Goal: Find specific page/section: Find specific page/section

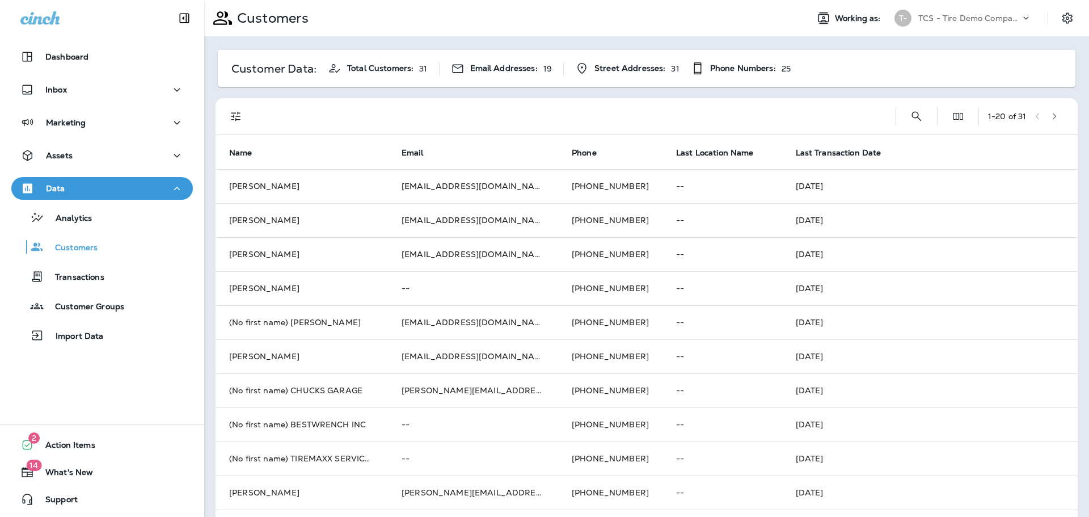
click at [979, 15] on p "TCS - Tire Demo Company" at bounding box center [969, 18] width 102 height 9
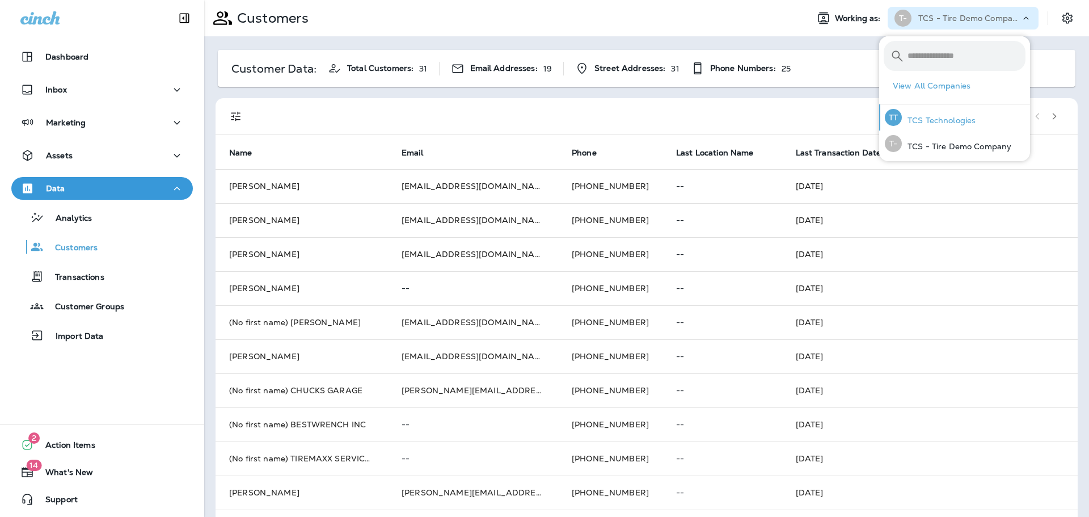
click at [945, 124] on p "TCS Technologies" at bounding box center [938, 120] width 74 height 9
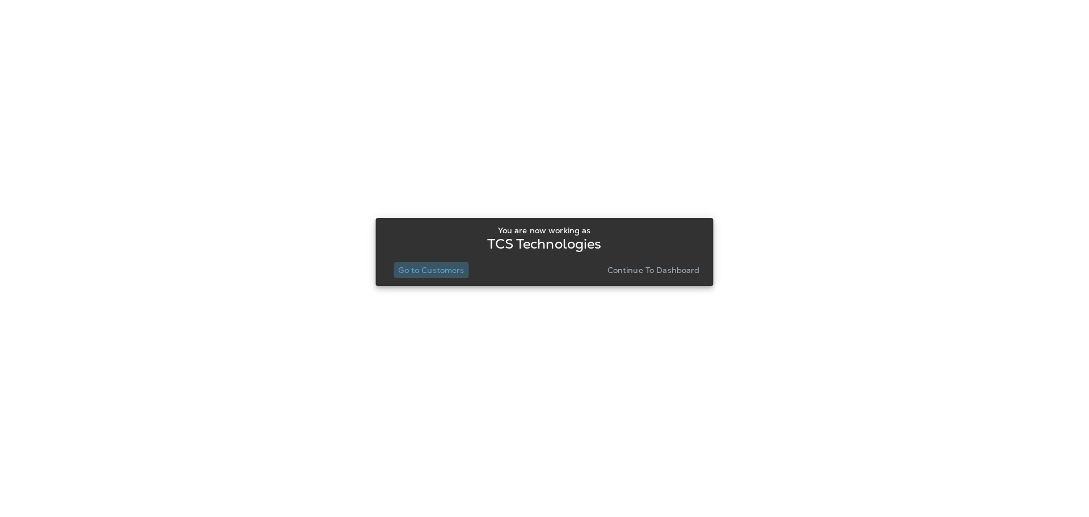
click at [427, 265] on p "Go to Customers" at bounding box center [431, 269] width 66 height 9
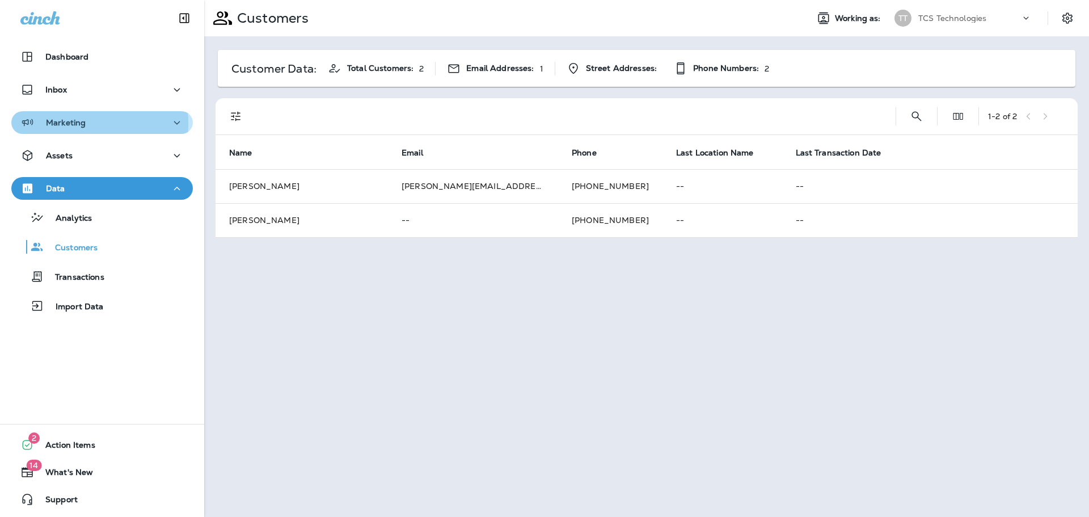
click at [58, 123] on p "Marketing" at bounding box center [66, 122] width 40 height 9
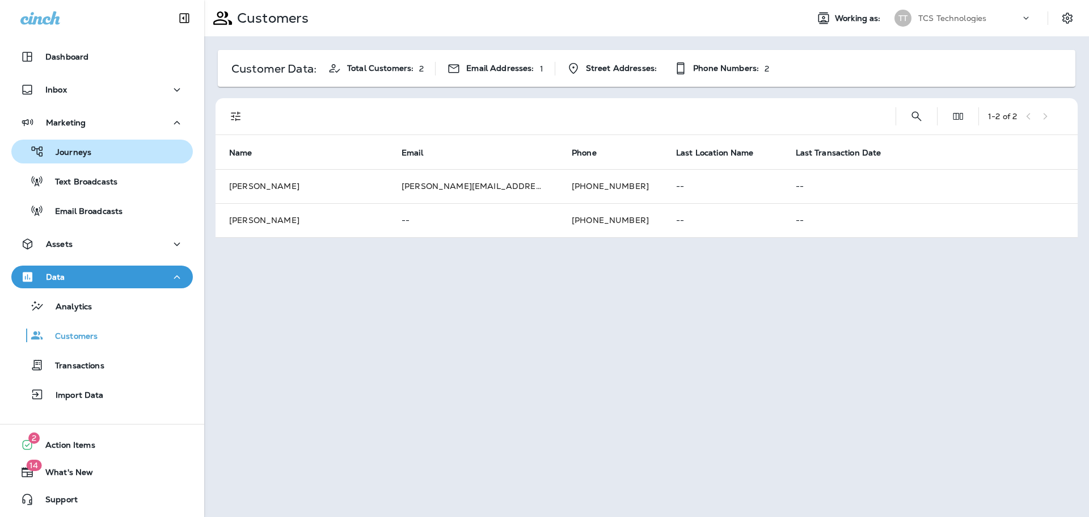
click at [69, 153] on p "Journeys" at bounding box center [67, 152] width 47 height 11
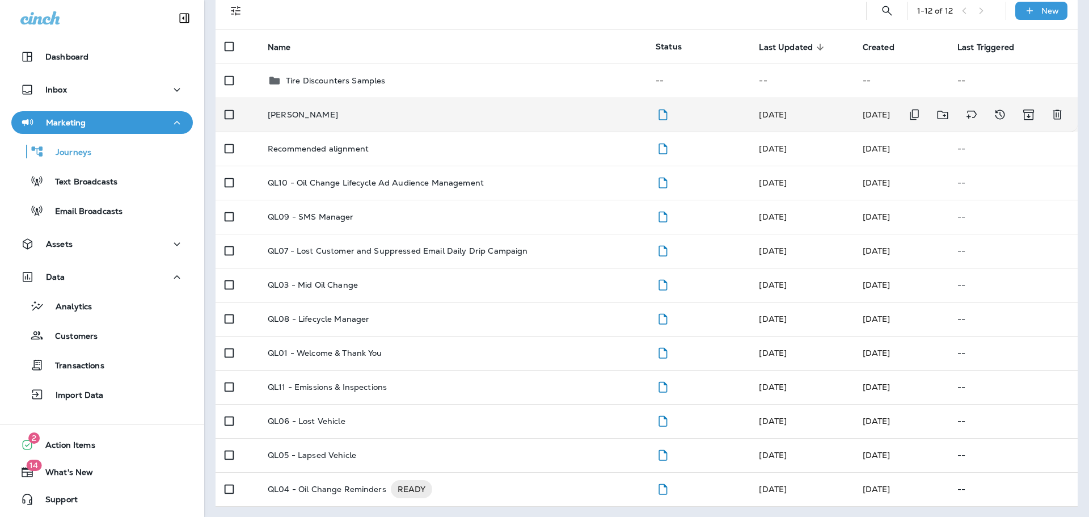
scroll to position [86, 0]
